Goal: Task Accomplishment & Management: Use online tool/utility

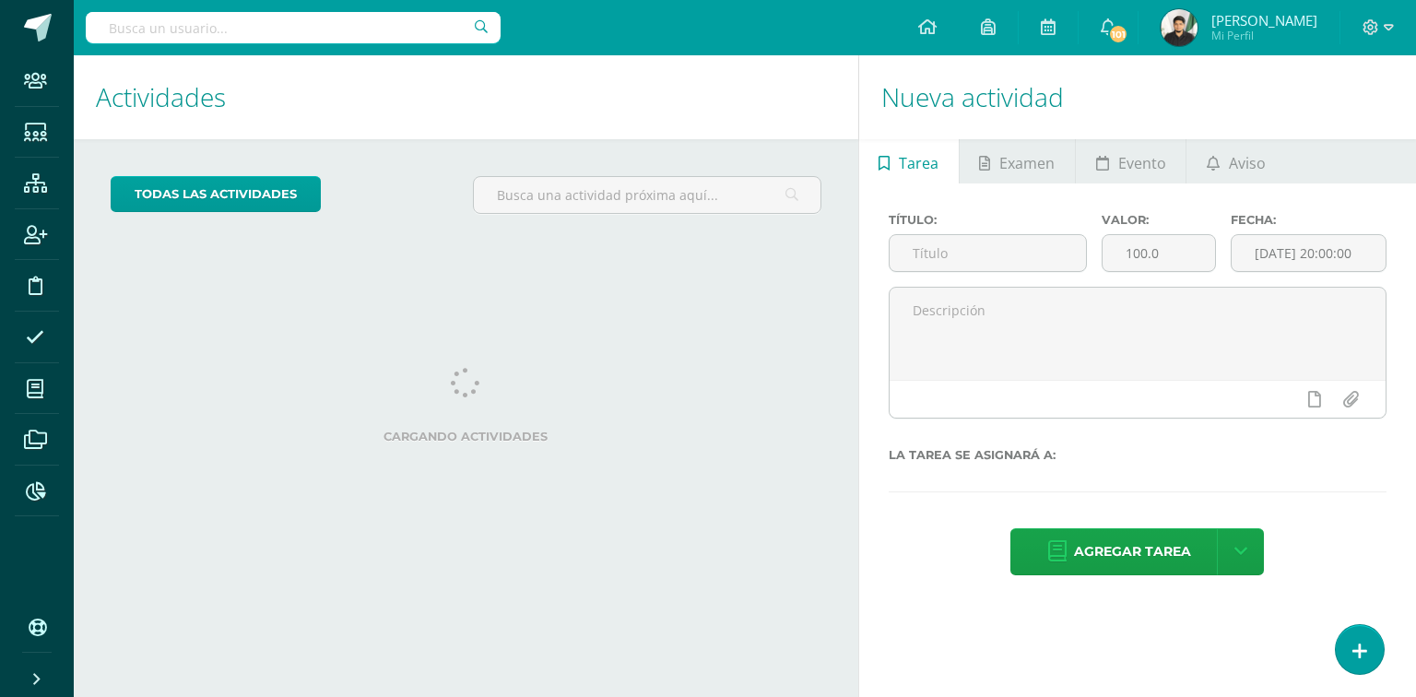
click at [188, 26] on input "text" at bounding box center [293, 27] width 415 height 31
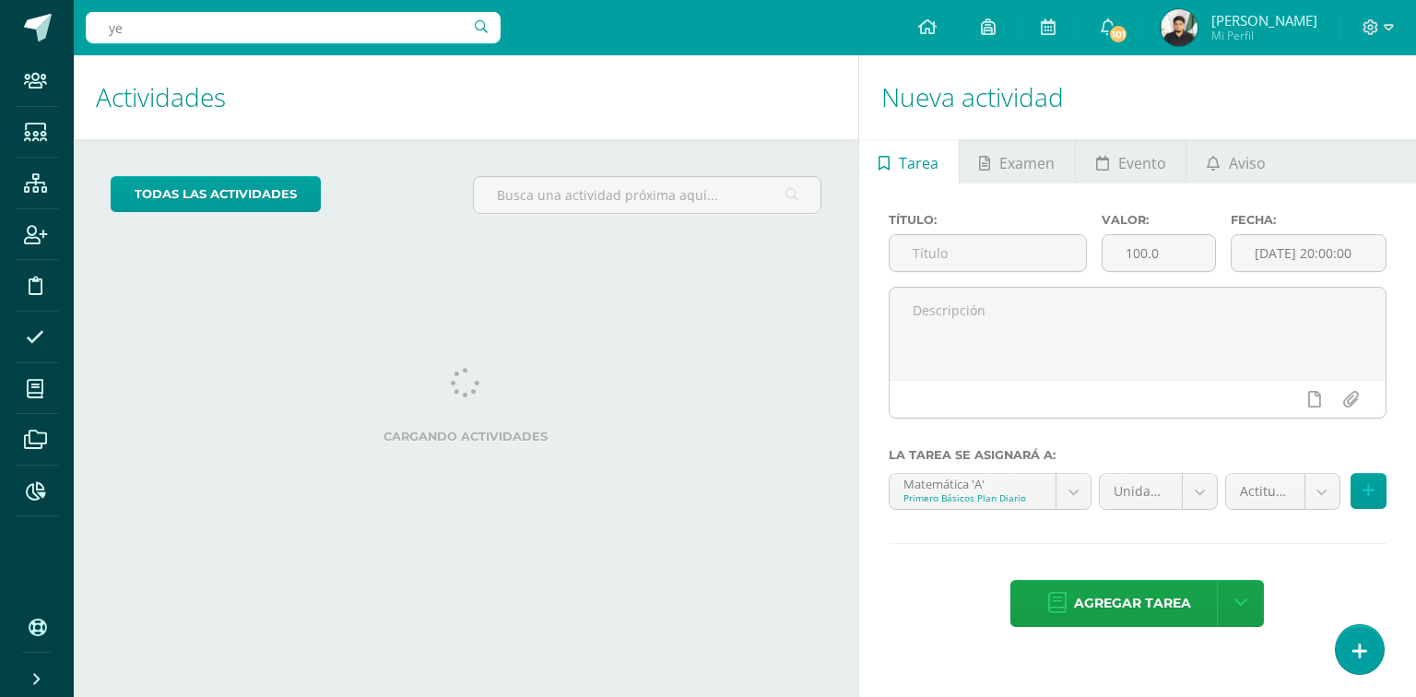
type input "yei"
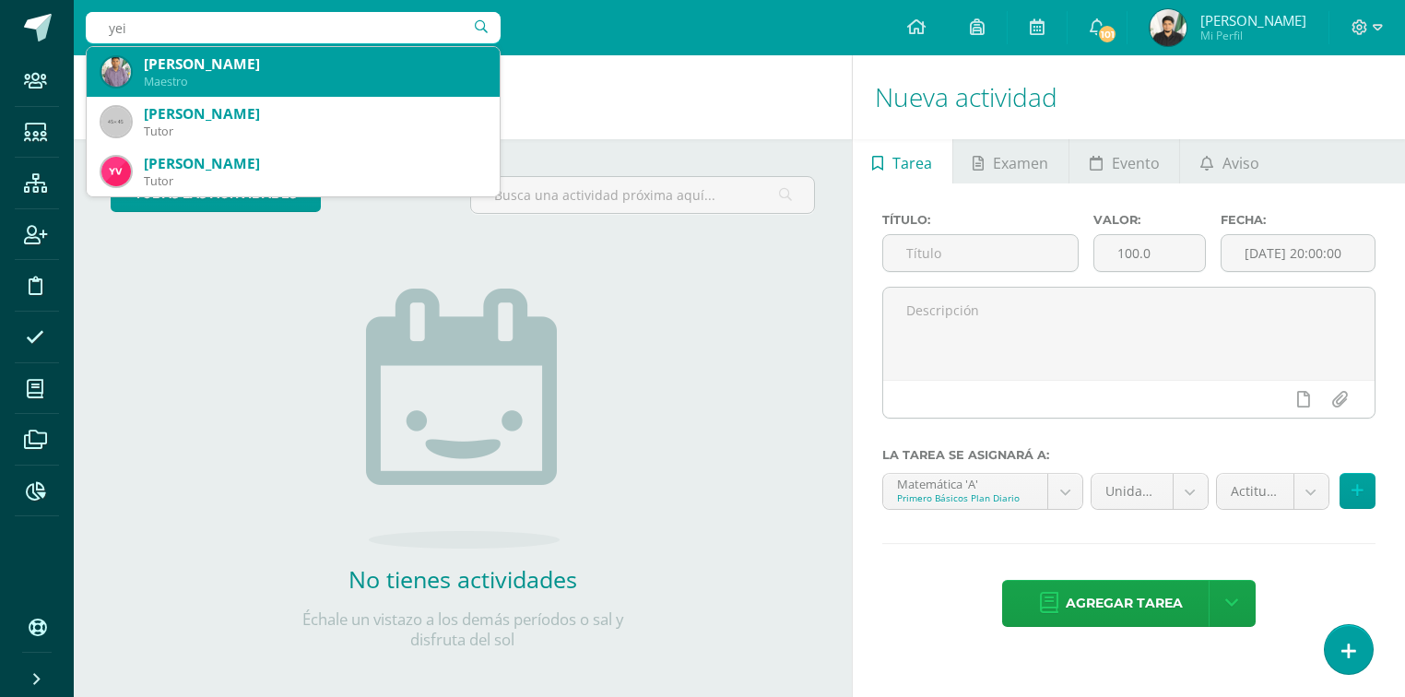
click at [210, 62] on div "Yeison Ronal Anavisca Morataya" at bounding box center [314, 63] width 341 height 19
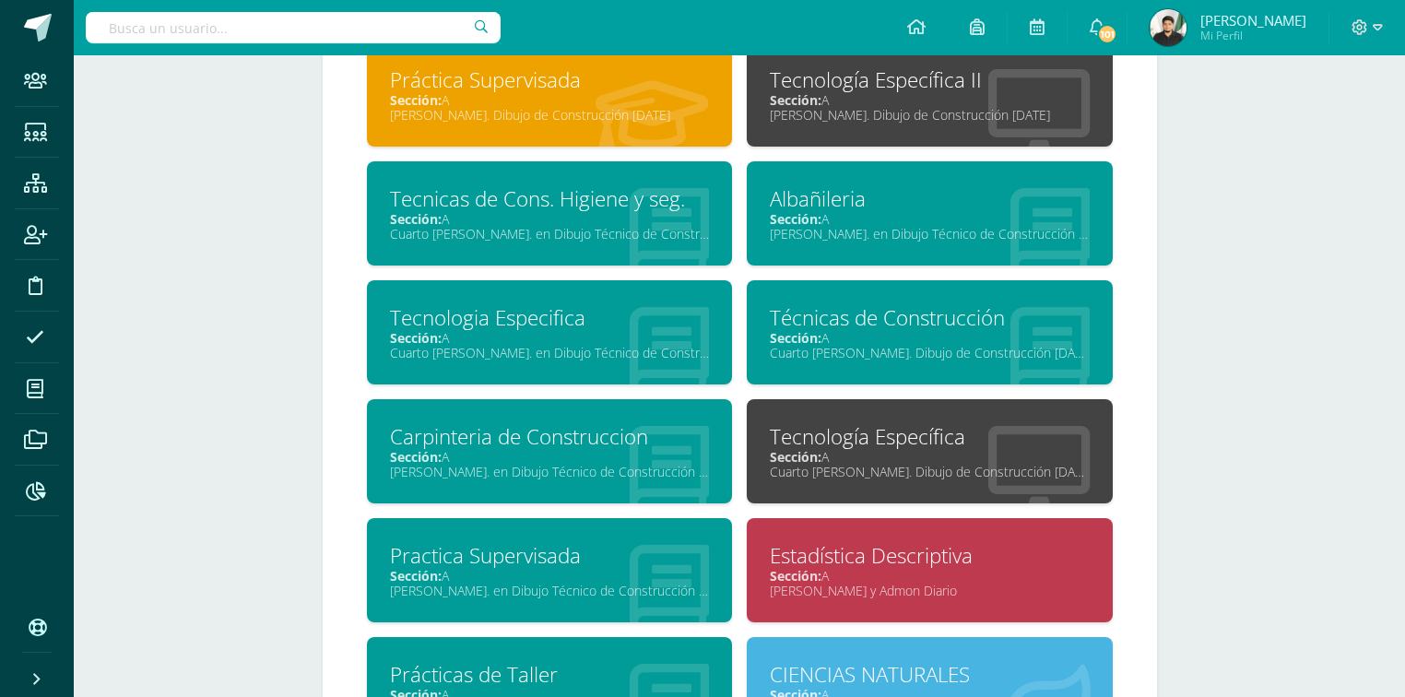
scroll to position [1671, 0]
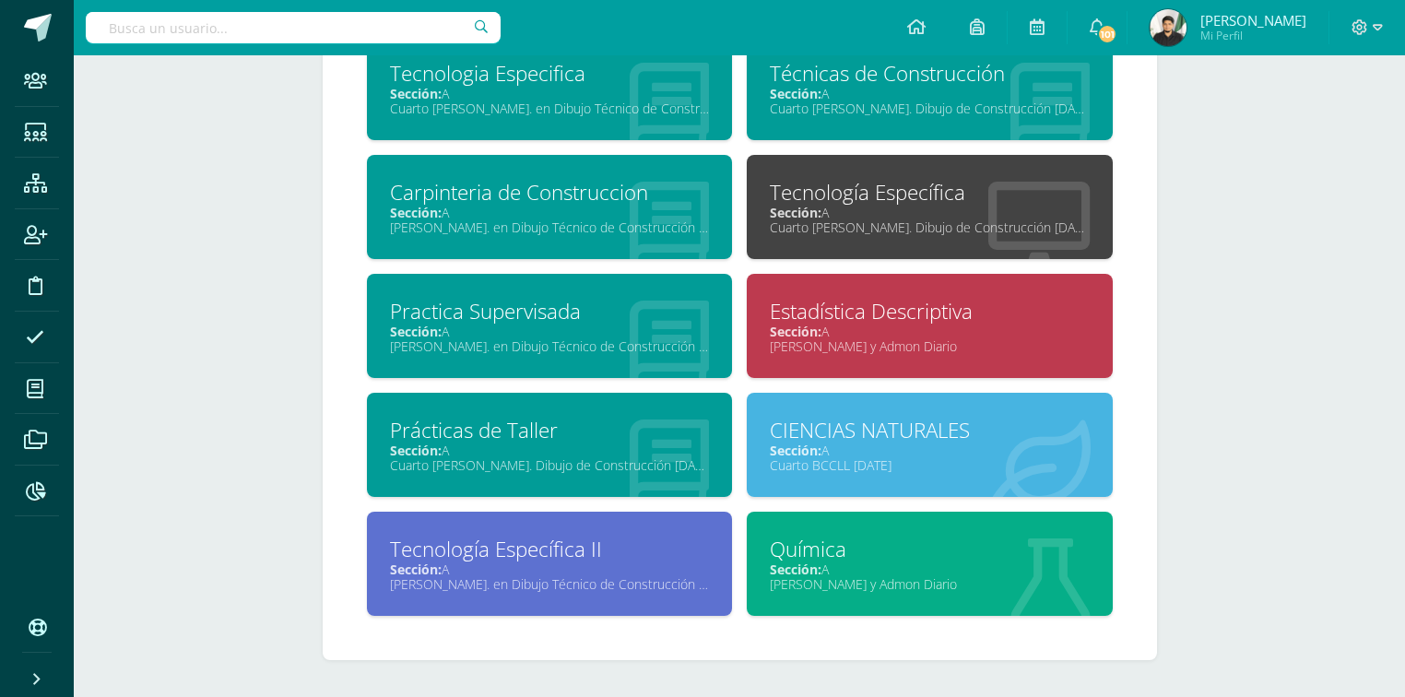
click at [866, 317] on div "Estadística Descriptiva" at bounding box center [930, 311] width 320 height 29
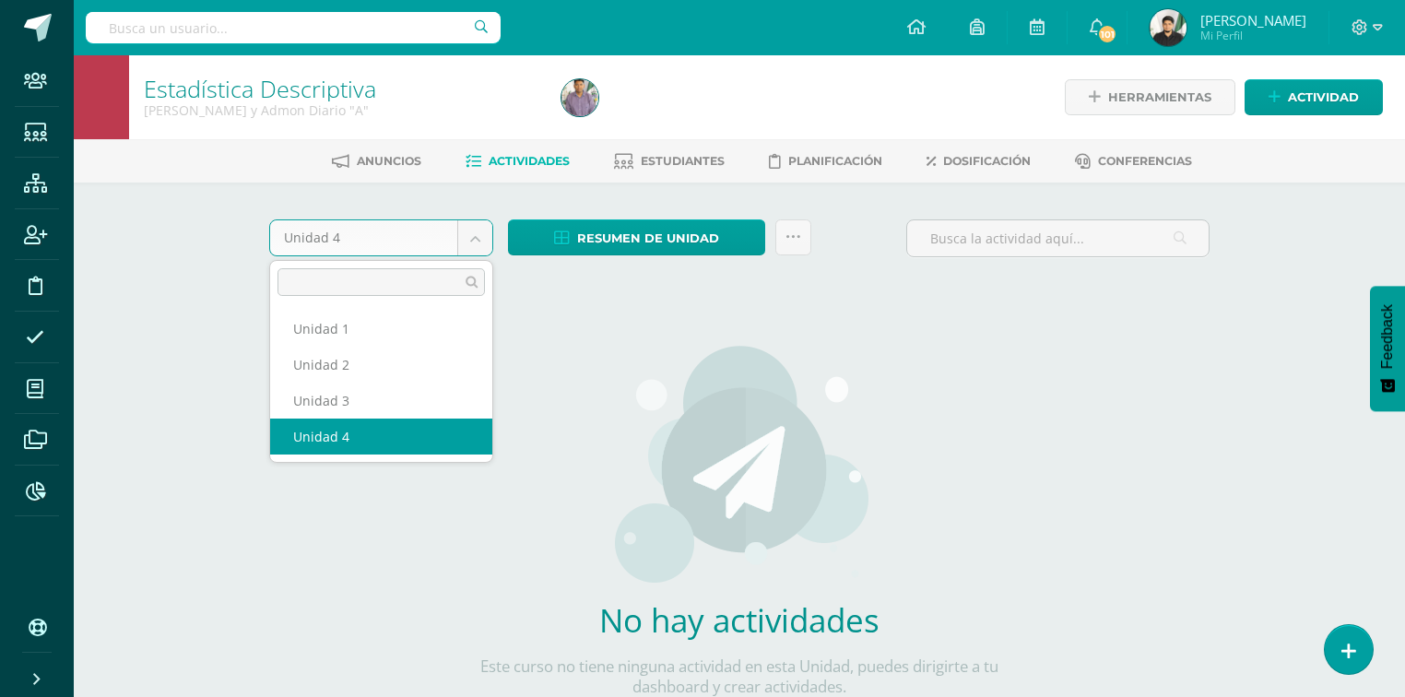
click at [487, 243] on body "Staff Estudiantes Estructura Inscripción Disciplina Asistencia Mis cursos Archi…" at bounding box center [702, 396] width 1405 height 792
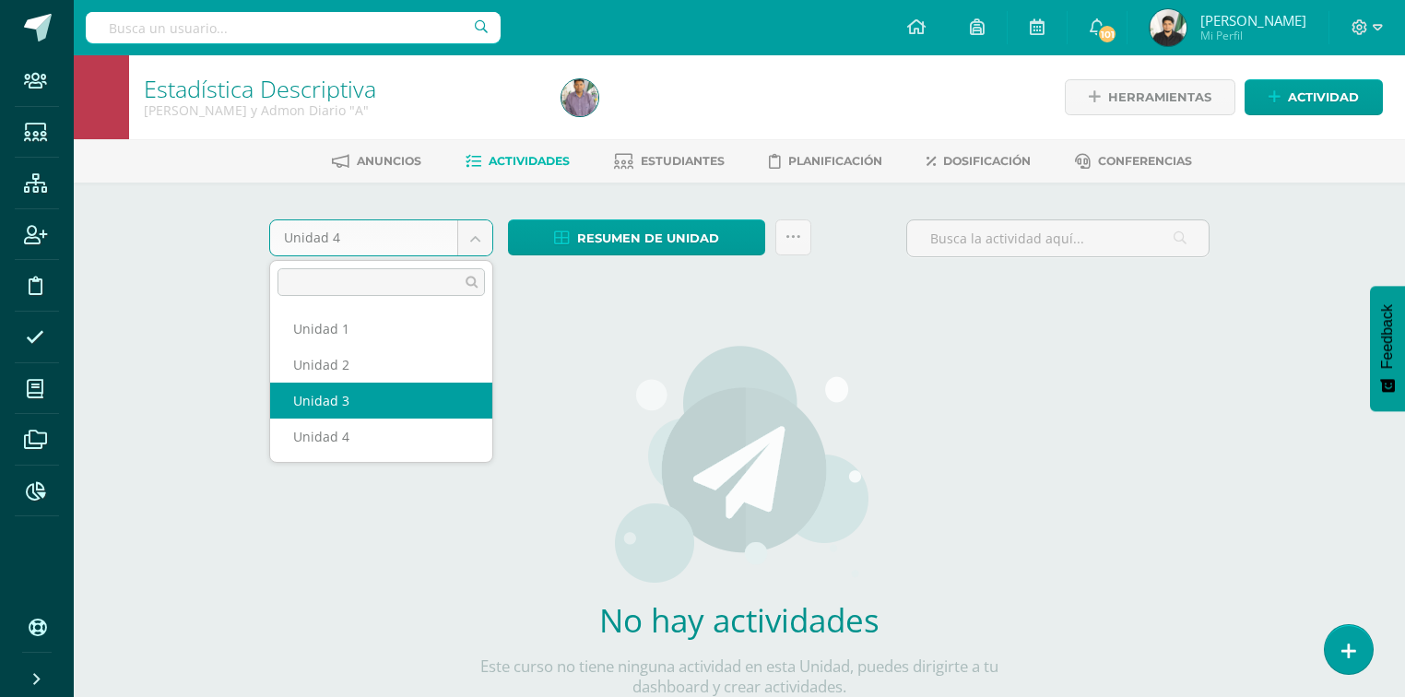
select select "Unidad 3"
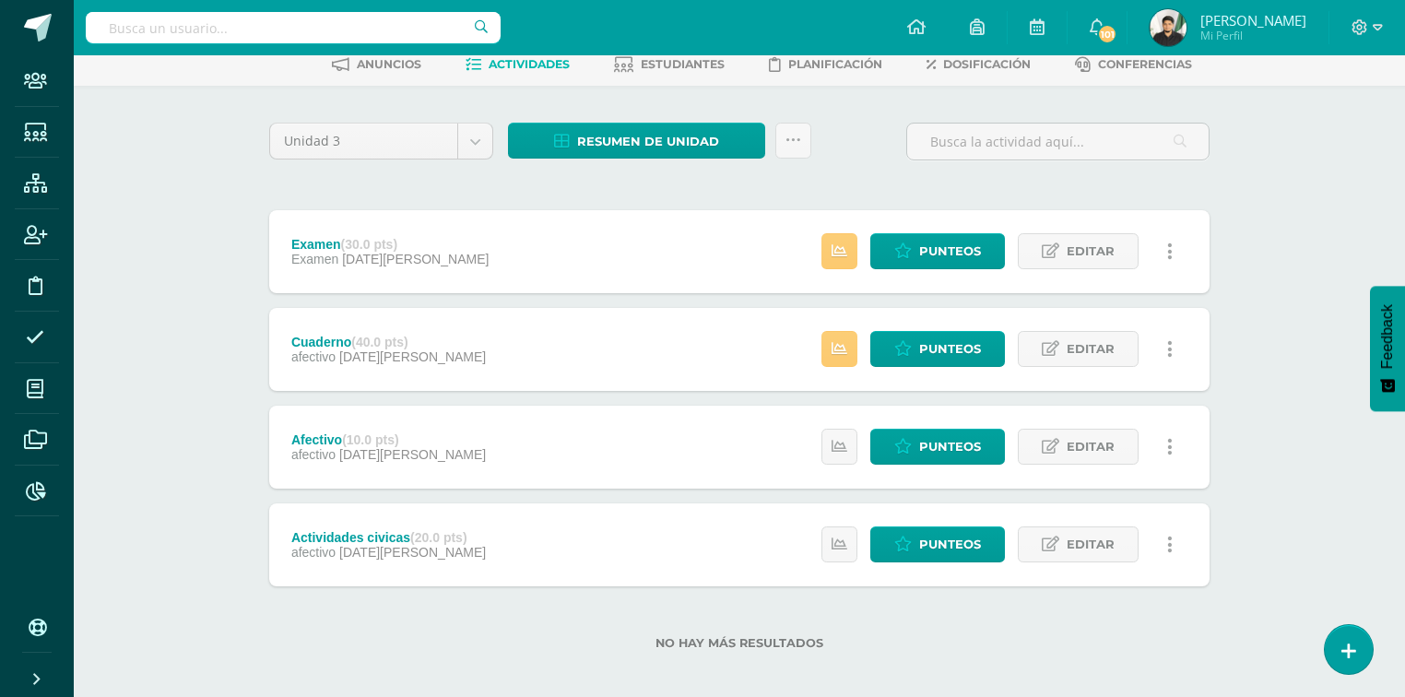
scroll to position [109, 0]
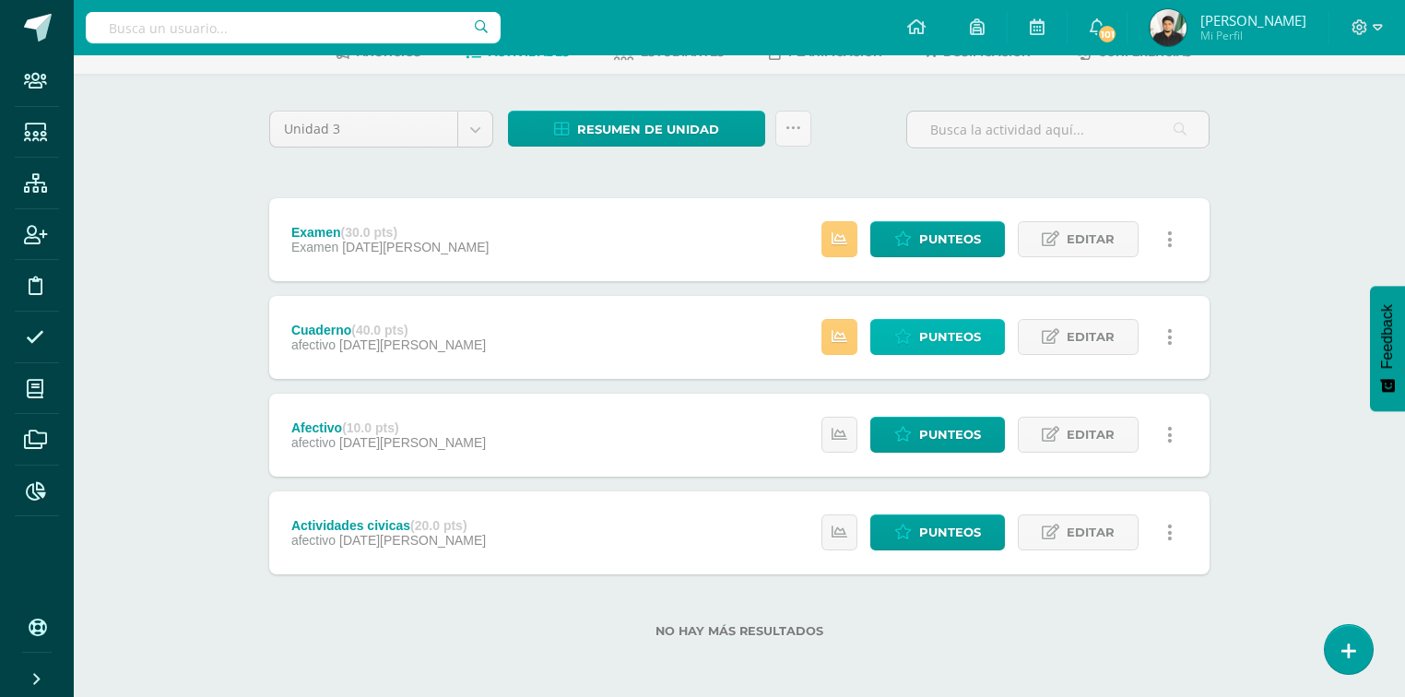
click at [976, 329] on span "Punteos" at bounding box center [950, 337] width 62 height 34
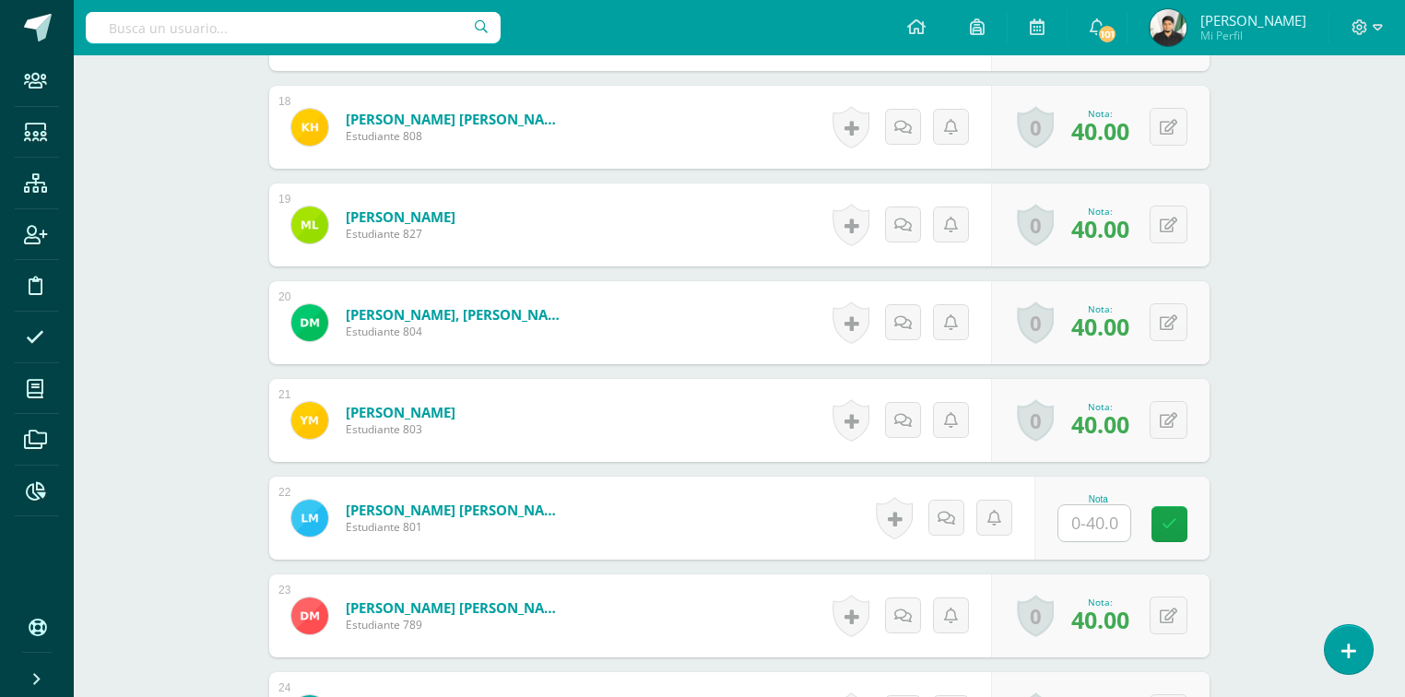
scroll to position [2217, 0]
click at [1104, 527] on input "text" at bounding box center [1106, 522] width 74 height 37
type input "30"
click at [1182, 531] on link at bounding box center [1182, 523] width 37 height 37
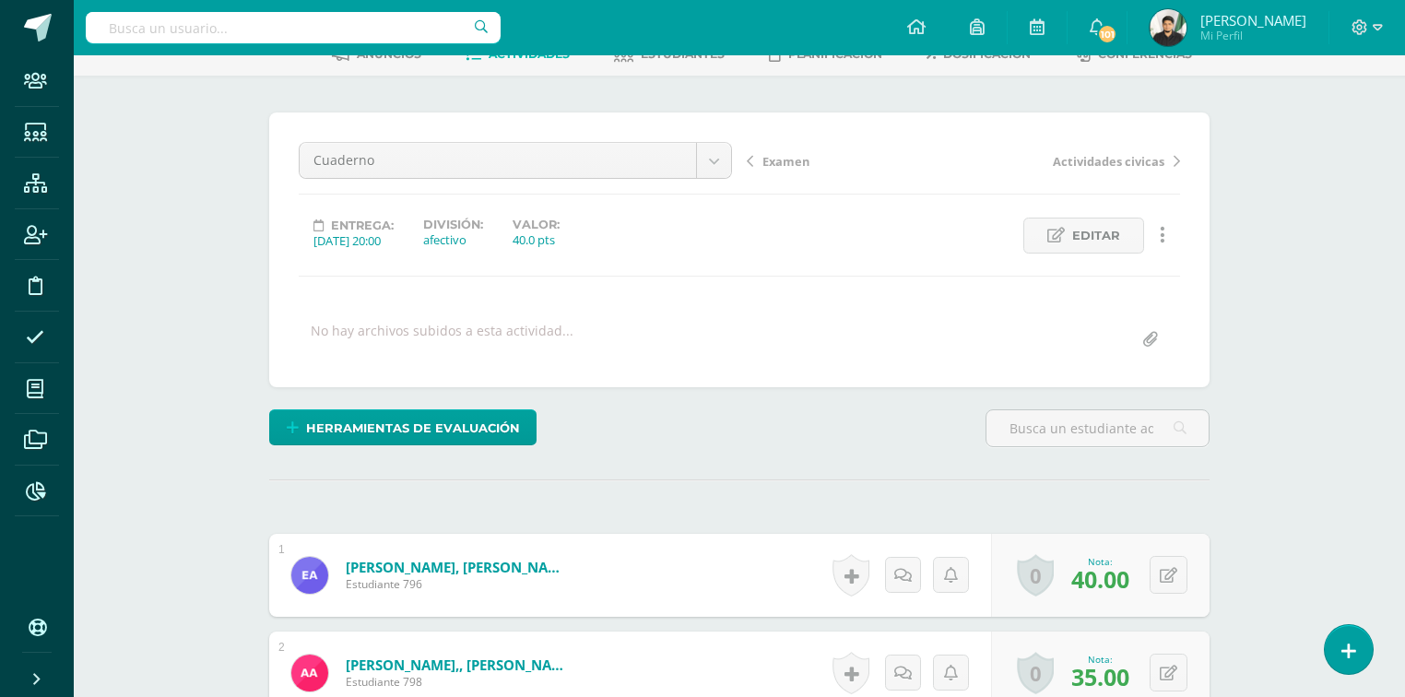
scroll to position [0, 0]
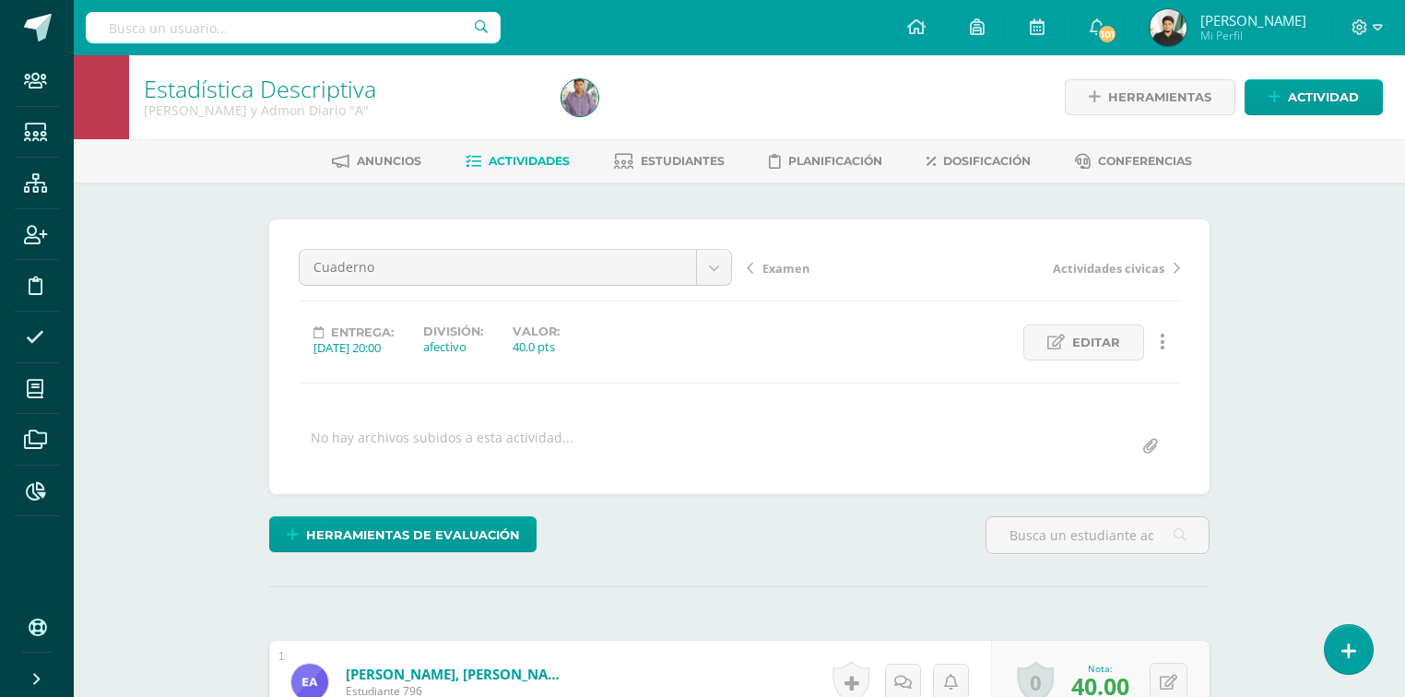
click at [538, 161] on span "Actividades" at bounding box center [529, 161] width 81 height 14
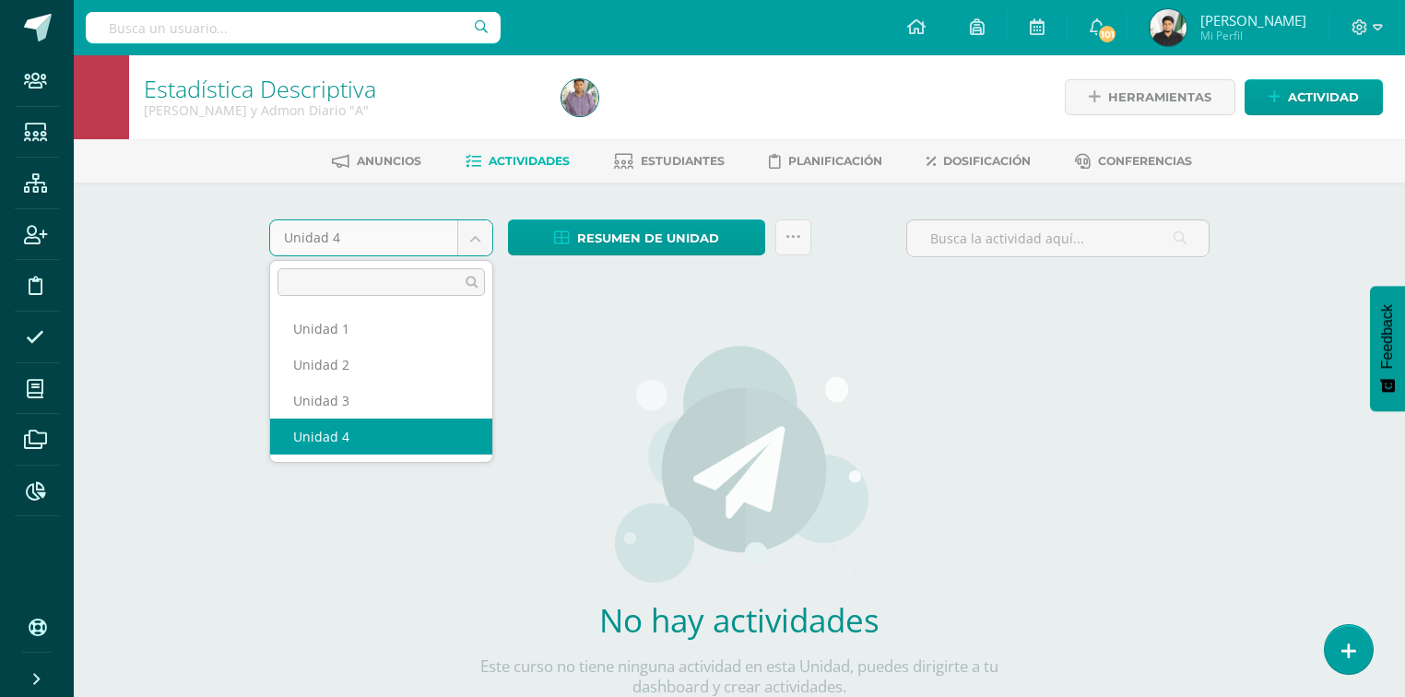
click at [482, 240] on body "Staff Estudiantes Estructura Inscripción Disciplina Asistencia Mis cursos Archi…" at bounding box center [702, 396] width 1405 height 792
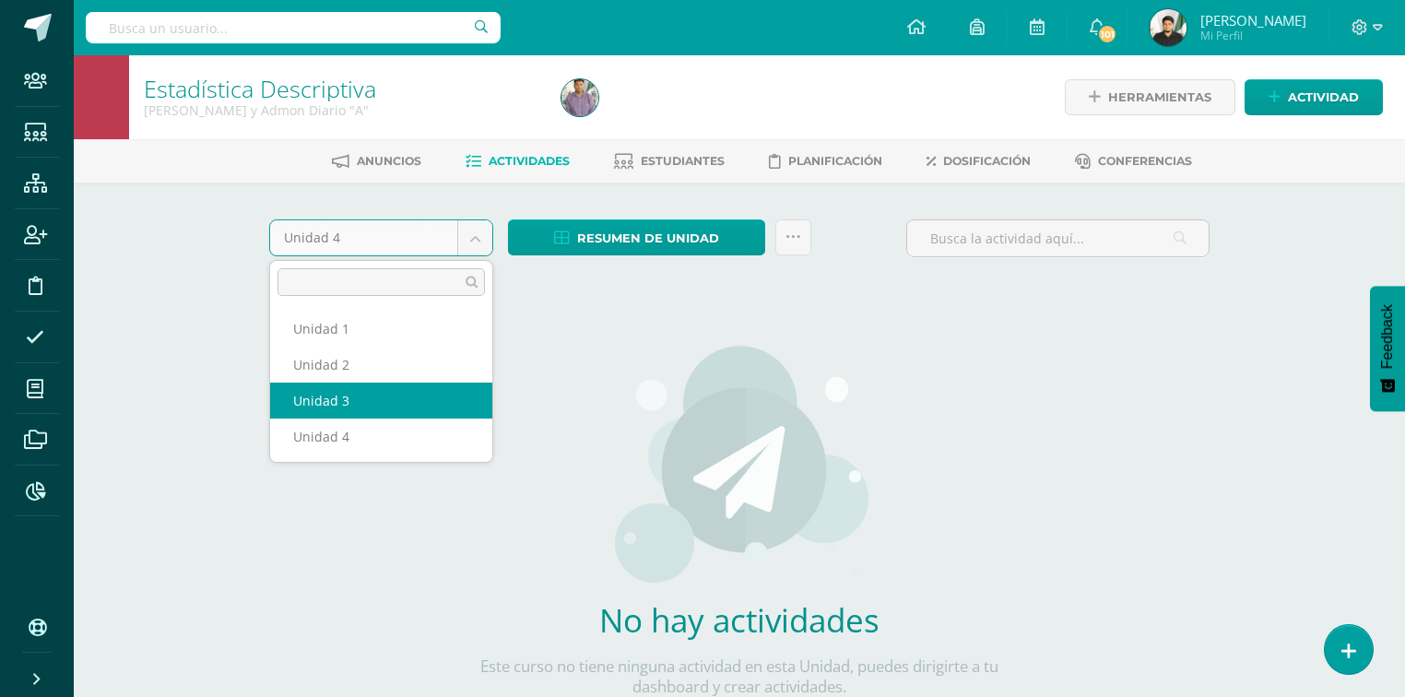
select select "Unidad 3"
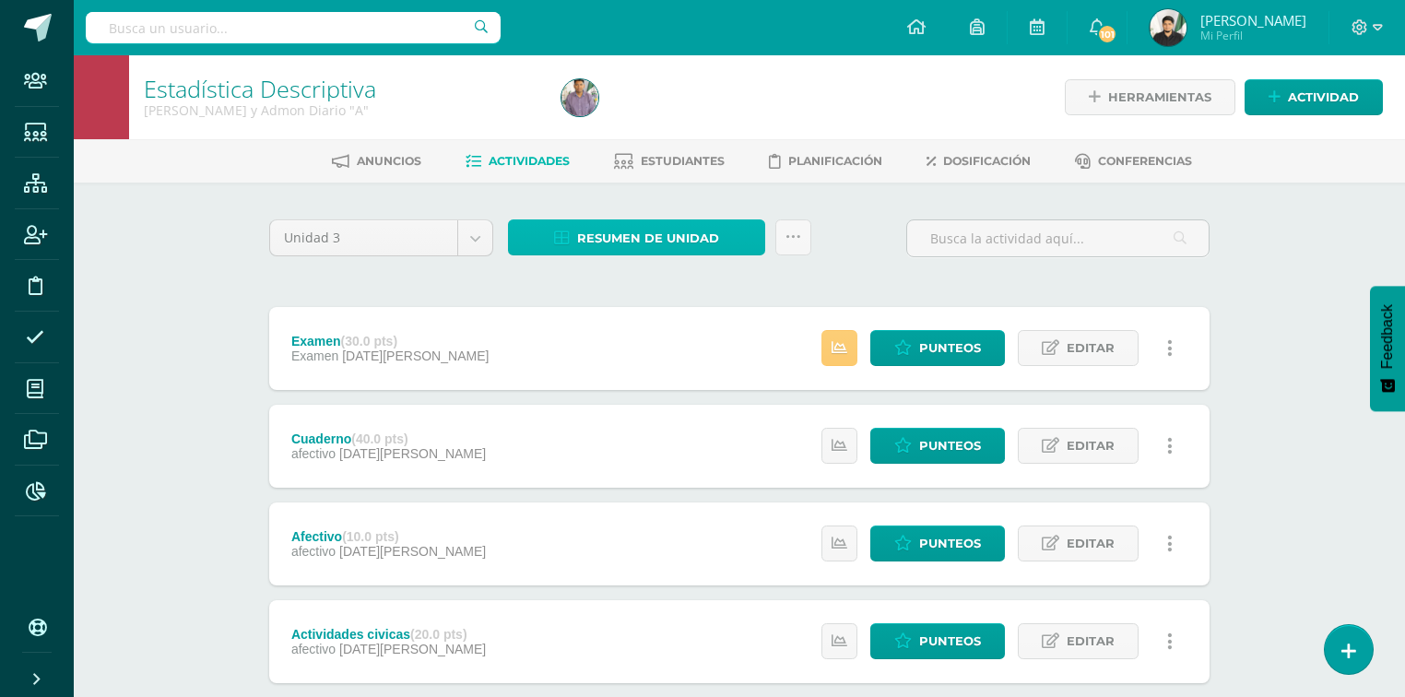
click at [632, 243] on span "Resumen de unidad" at bounding box center [648, 238] width 142 height 34
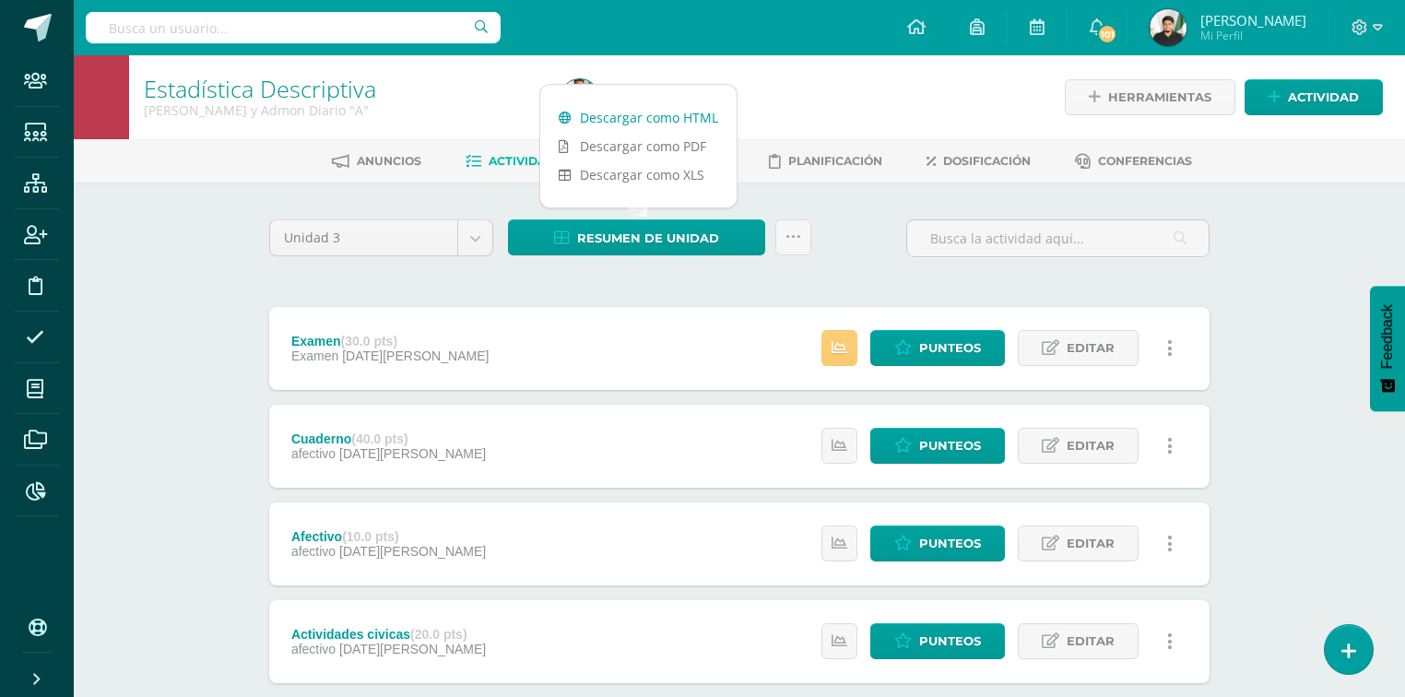
click at [614, 124] on link "Descargar como HTML" at bounding box center [638, 117] width 196 height 29
click at [1187, 24] on img at bounding box center [1168, 27] width 37 height 37
